Goal: Find specific fact: Find specific fact

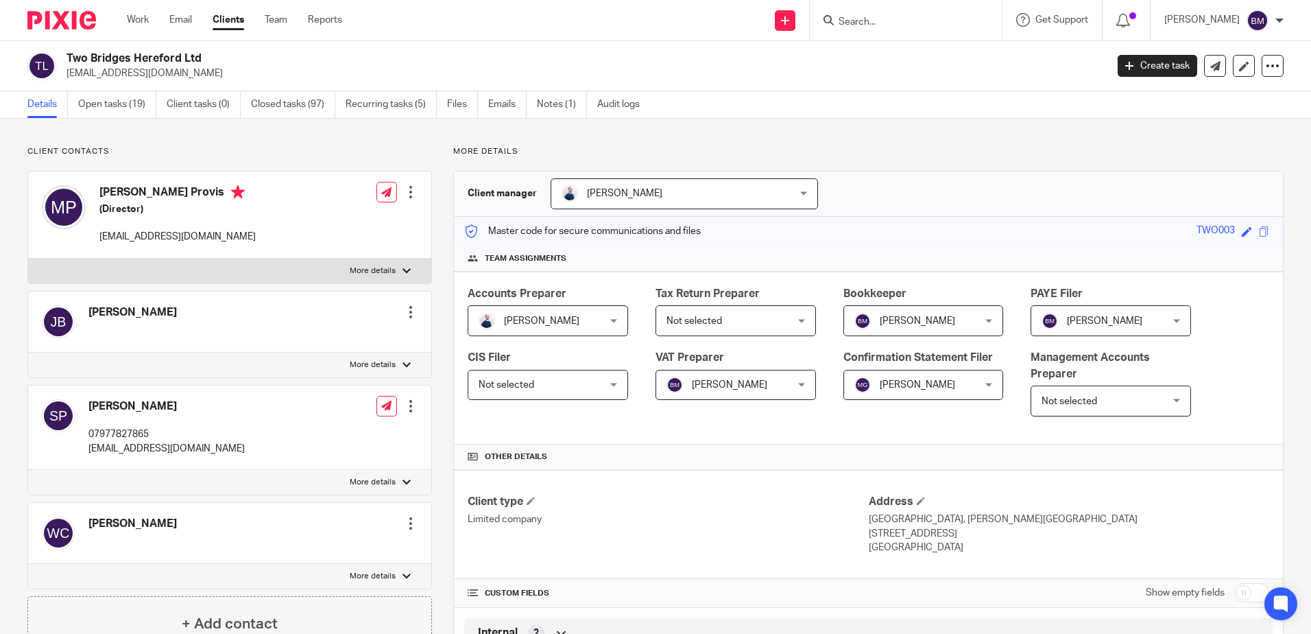
scroll to position [1426, 0]
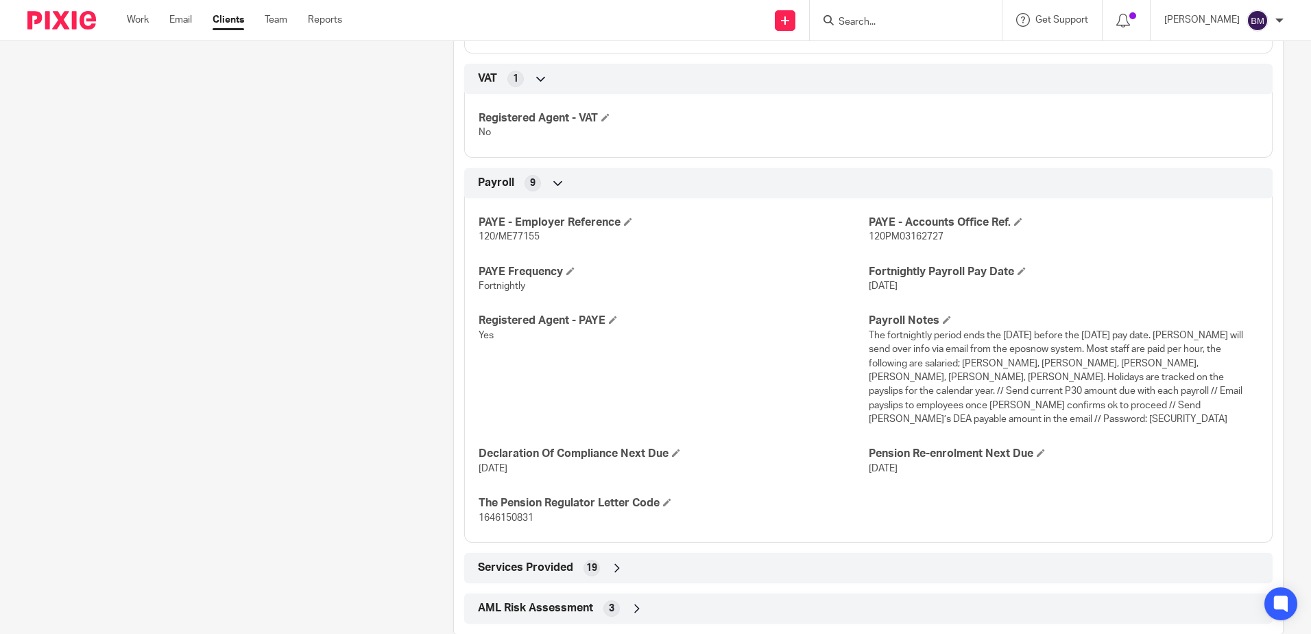
click at [887, 21] on input "Search" at bounding box center [898, 22] width 123 height 12
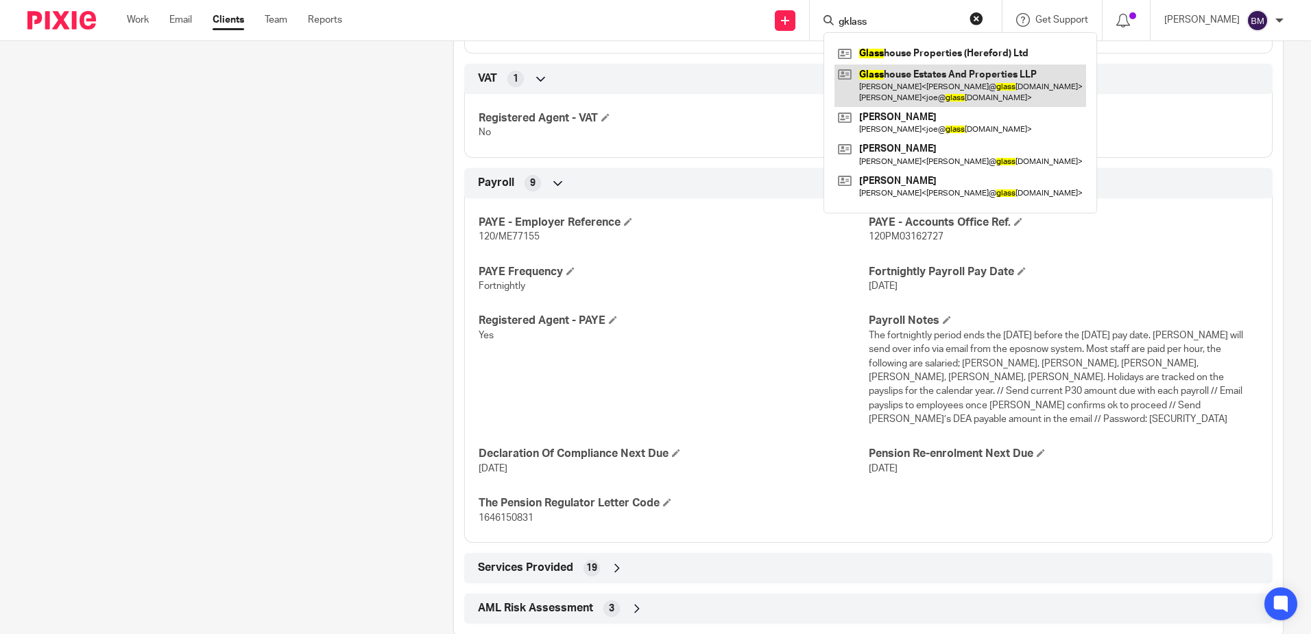
type input "gklass"
click at [941, 92] on link at bounding box center [960, 85] width 252 height 43
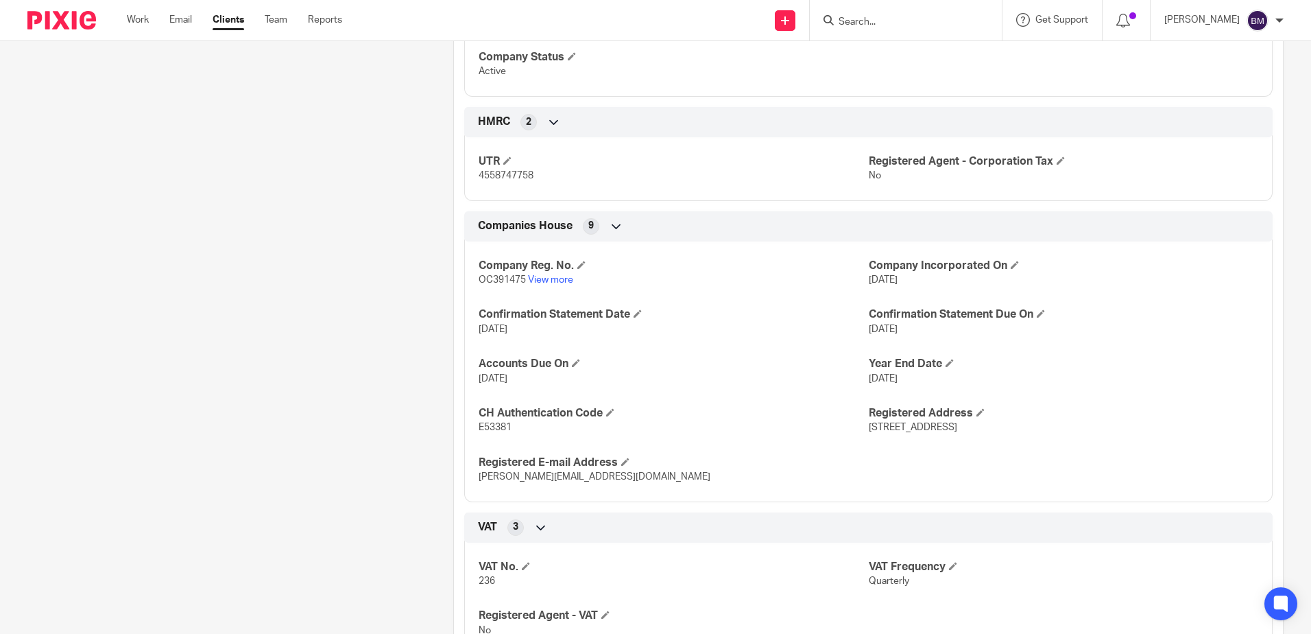
scroll to position [1203, 0]
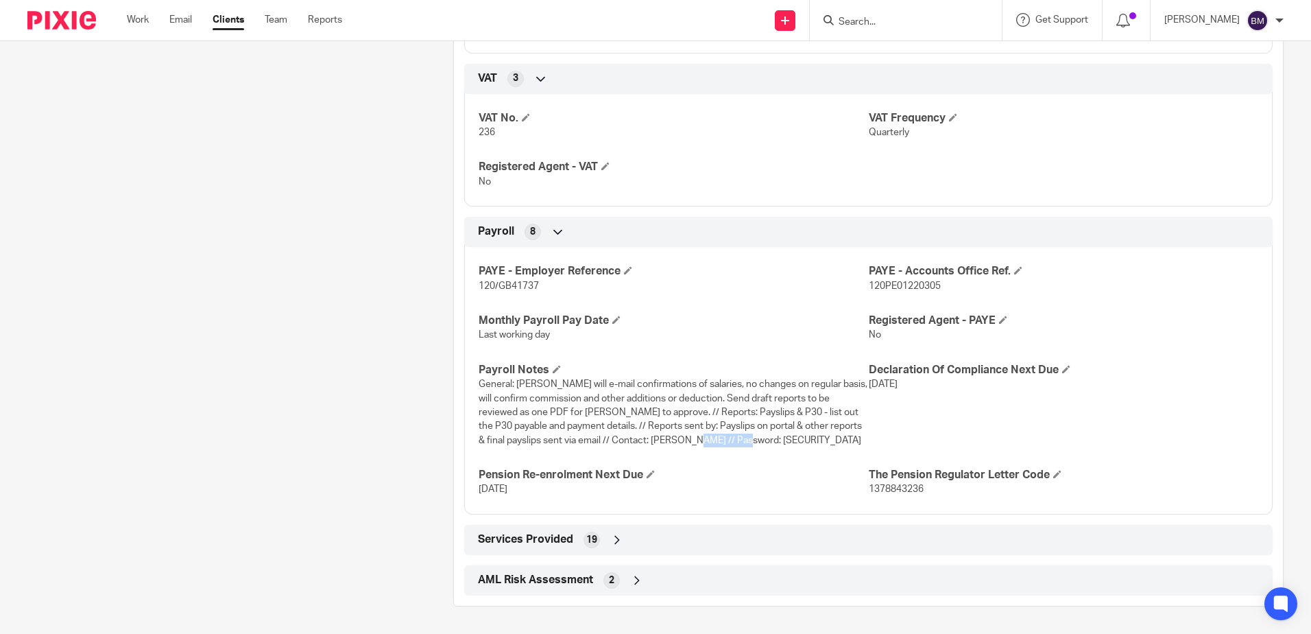
drag, startPoint x: 742, startPoint y: 440, endPoint x: 682, endPoint y: 440, distance: 60.3
click at [682, 440] on span "General: [PERSON_NAME] will e-mail confirmations of salaries, no changes on reg…" at bounding box center [673, 411] width 389 height 65
copy span "REDpanda321"
